Goal: Task Accomplishment & Management: Manage account settings

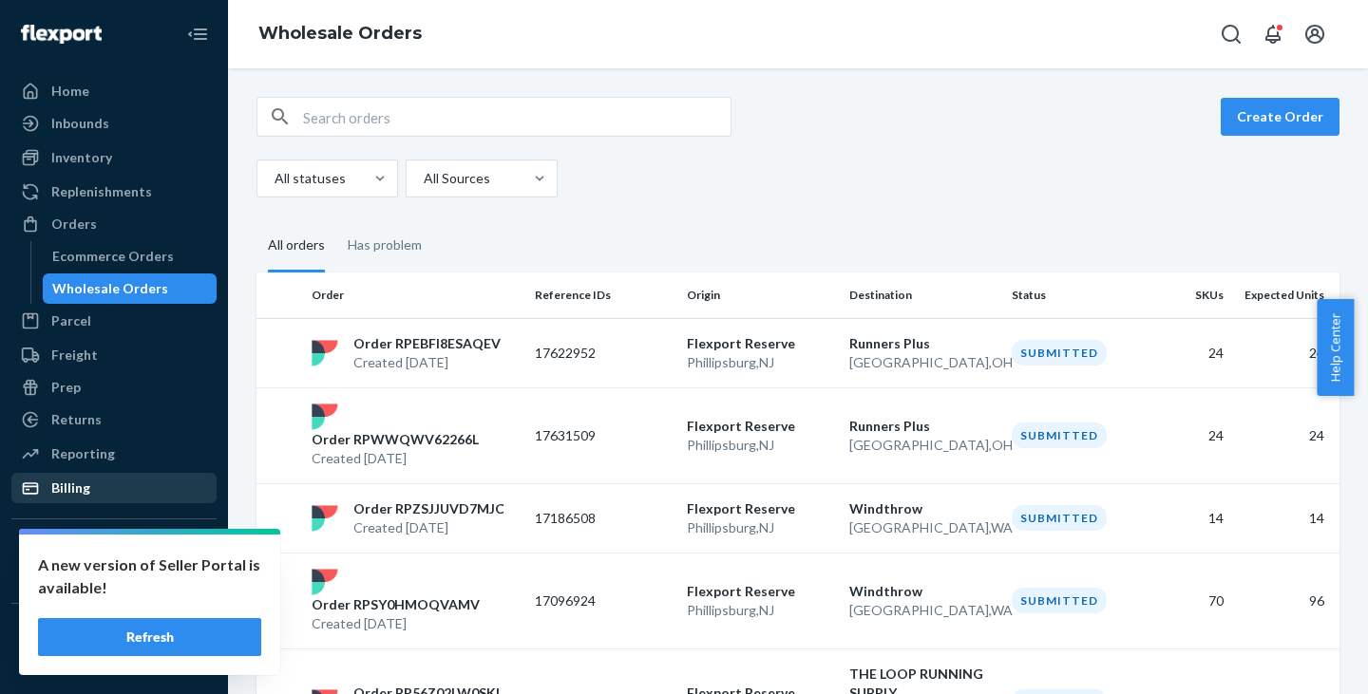
click at [77, 485] on div "Billing" at bounding box center [70, 488] width 39 height 19
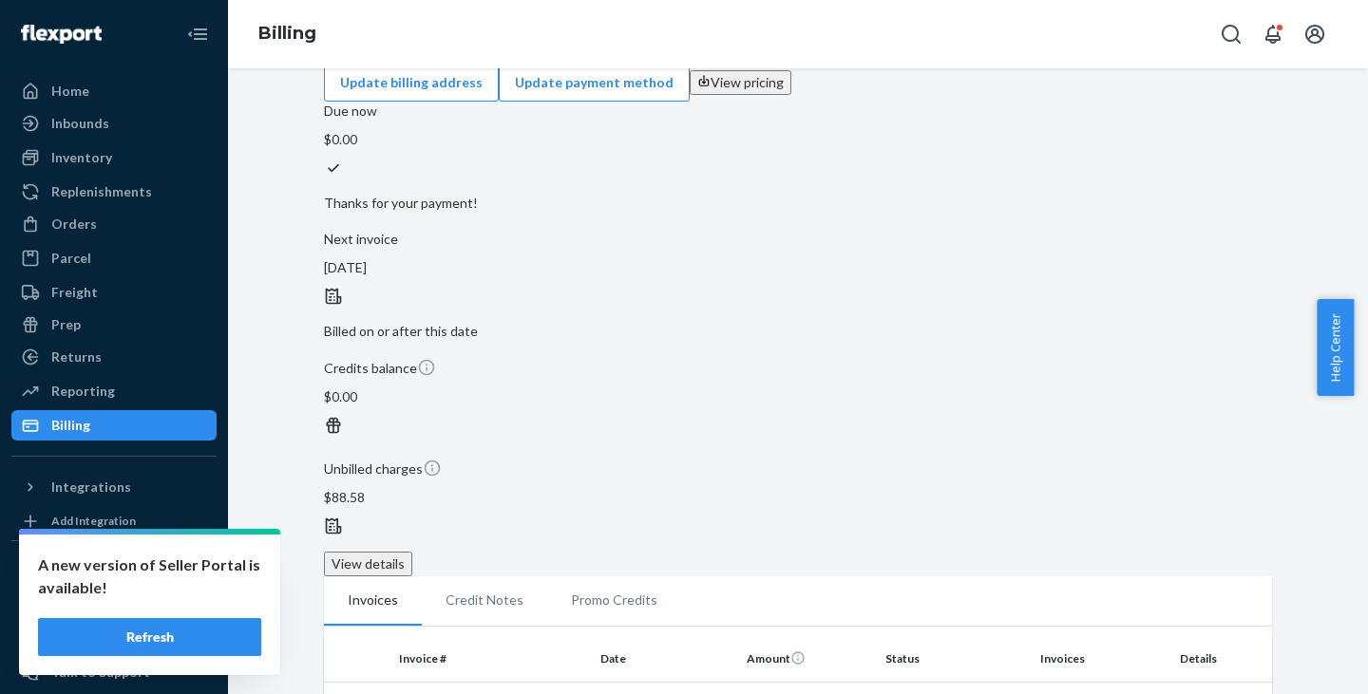
scroll to position [36, 0]
click at [412, 549] on button "View details" at bounding box center [368, 561] width 88 height 25
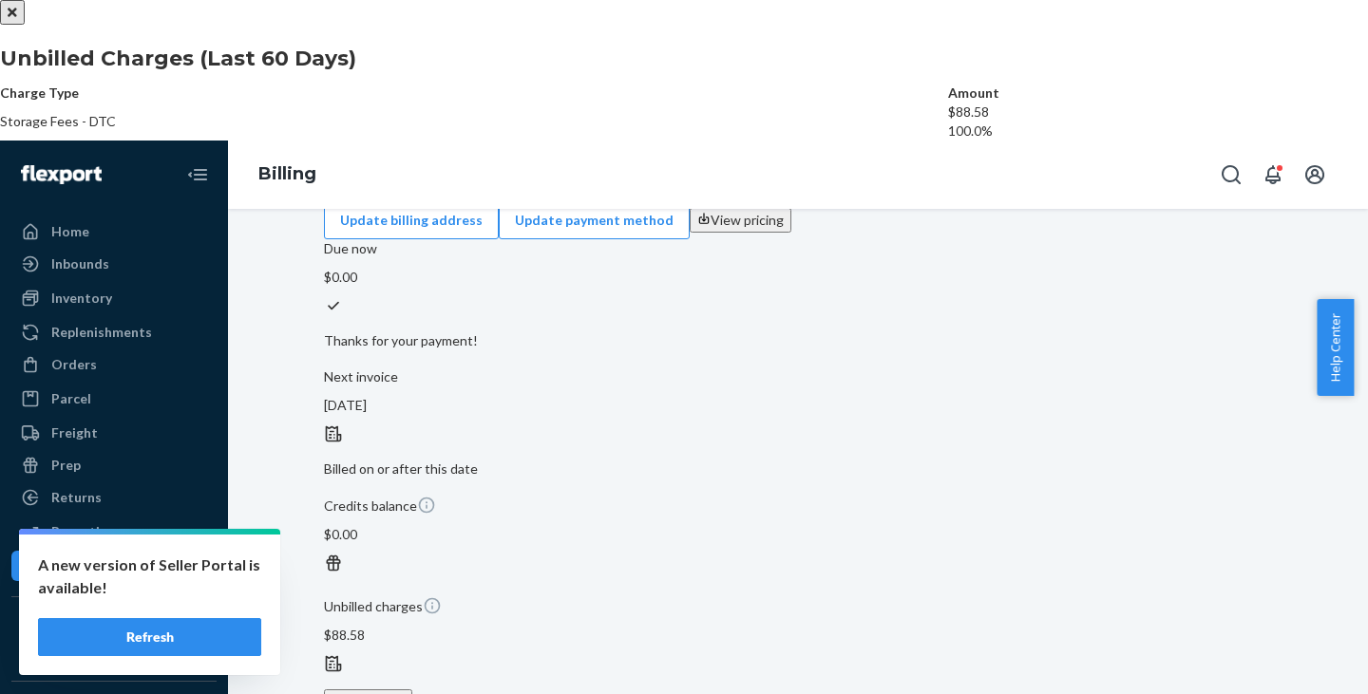
click at [975, 122] on div at bounding box center [1158, 122] width 420 height 0
click at [17, 19] on icon "Close" at bounding box center [12, 12] width 9 height 13
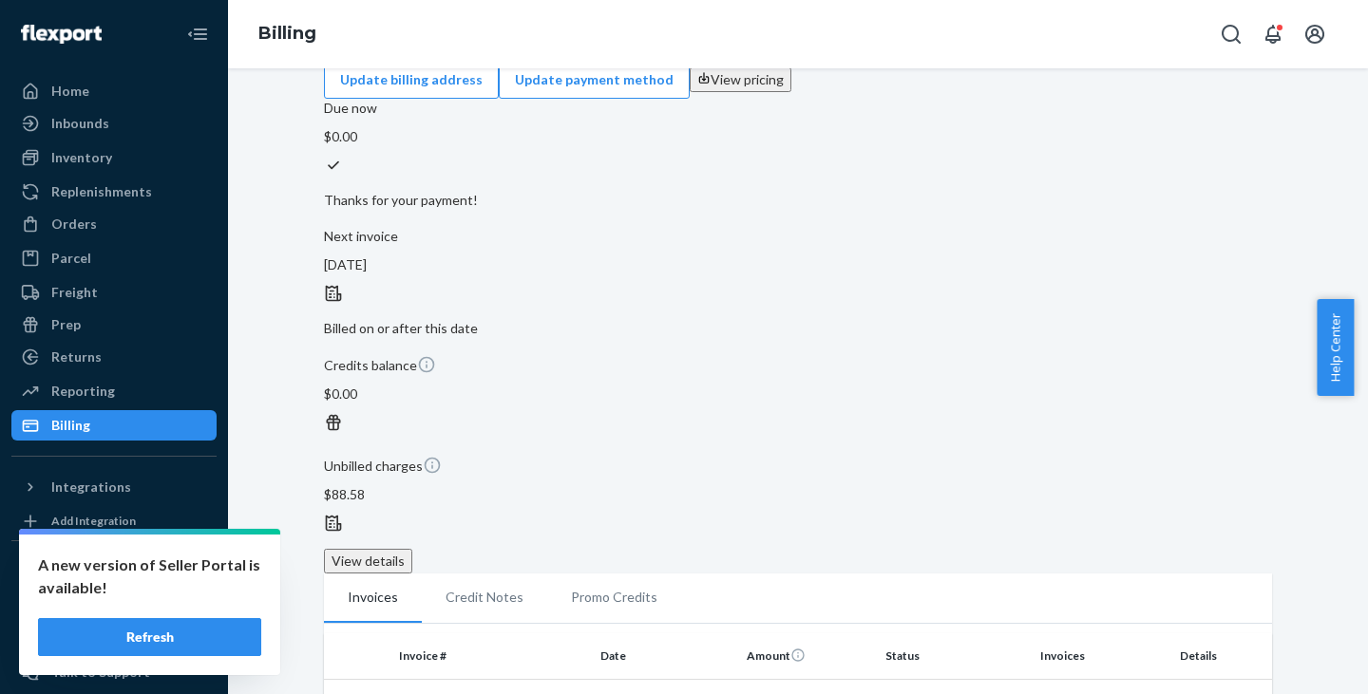
click at [200, 628] on button "Refresh" at bounding box center [149, 637] width 223 height 38
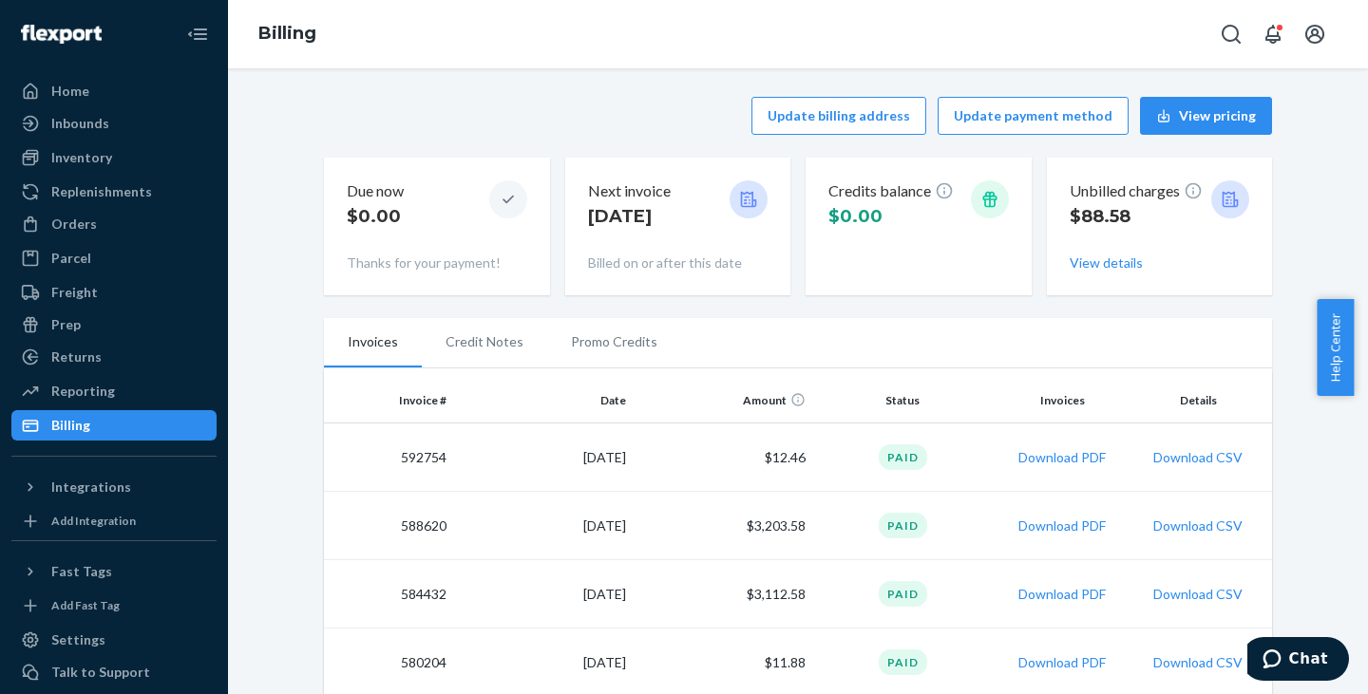
scroll to position [98, 0]
